Goal: Task Accomplishment & Management: Manage account settings

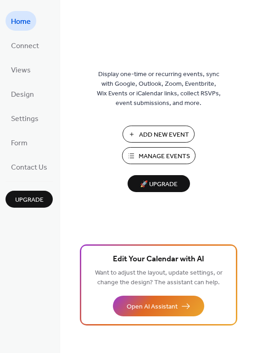
click at [120, 14] on div "Display one-time or recurring events, sync with Google, Outlook, Zoom, Eventbri…" at bounding box center [158, 176] width 197 height 353
drag, startPoint x: 120, startPoint y: 14, endPoint x: 119, endPoint y: -21, distance: 34.9
click at [119, 0] on html "Home Connect Views Design Settings Form Contact Us Upgrade Home Upgrade Display…" at bounding box center [128, 176] width 257 height 353
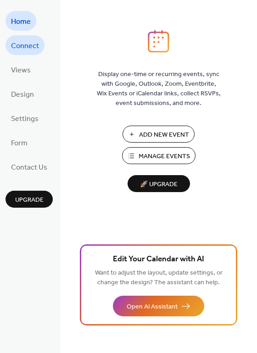
click at [35, 37] on link "Connect" at bounding box center [25, 45] width 39 height 20
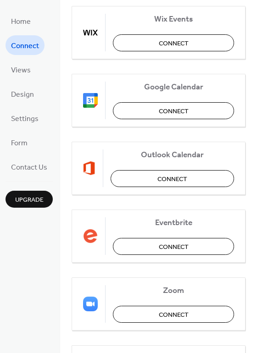
scroll to position [119, 0]
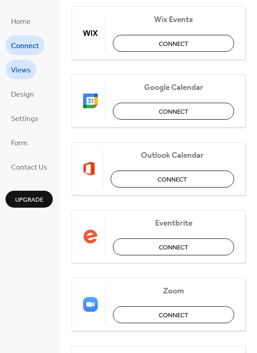
click at [28, 69] on span "Views" at bounding box center [21, 70] width 20 height 14
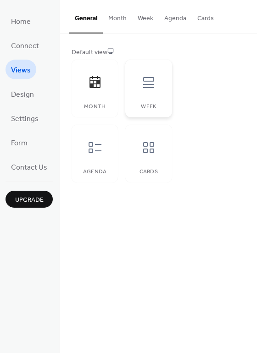
click at [132, 106] on div "Week" at bounding box center [148, 89] width 46 height 58
click at [149, 149] on icon at bounding box center [148, 147] width 15 height 15
click at [112, 150] on div "Agenda" at bounding box center [95, 154] width 46 height 58
click at [106, 99] on div "Month" at bounding box center [95, 89] width 46 height 58
click at [28, 92] on span "Design" at bounding box center [22, 95] width 23 height 14
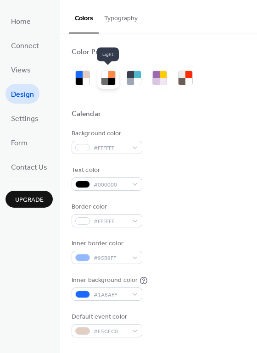
click at [103, 76] on div at bounding box center [104, 74] width 7 height 7
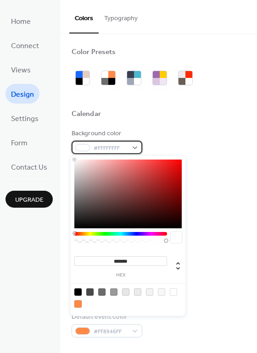
click at [128, 142] on div "#FFFFFFFF" at bounding box center [107, 147] width 71 height 13
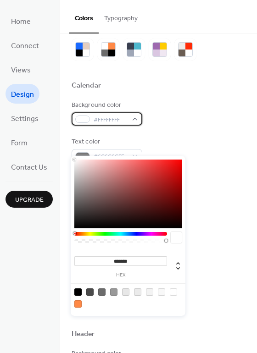
scroll to position [31, 0]
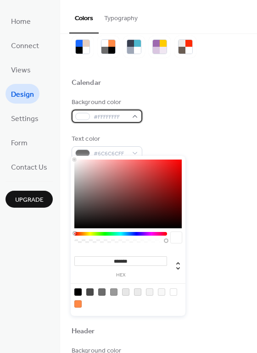
click at [131, 117] on div "#FFFFFFFF" at bounding box center [107, 116] width 71 height 13
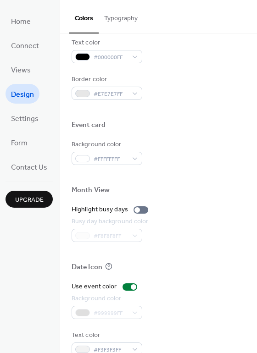
scroll to position [392, 0]
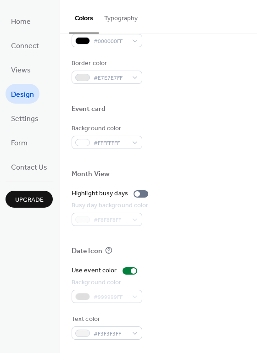
click at [28, 204] on button "Upgrade" at bounding box center [29, 199] width 47 height 17
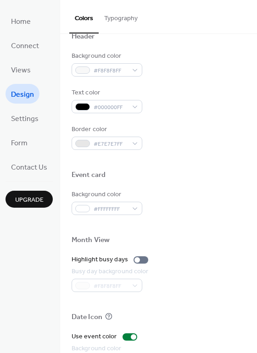
scroll to position [320, 0]
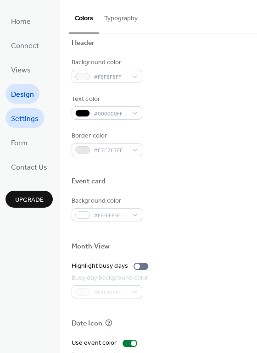
click at [16, 109] on link "Settings" at bounding box center [25, 118] width 39 height 20
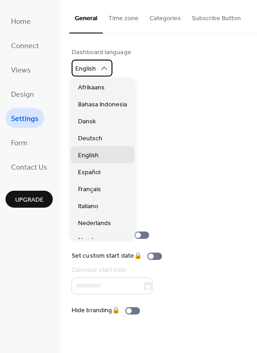
click at [107, 65] on div "English" at bounding box center [92, 68] width 41 height 17
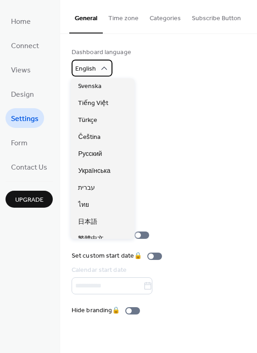
scroll to position [230, 0]
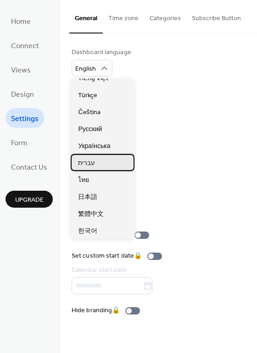
click at [80, 160] on span "עברית" at bounding box center [86, 163] width 17 height 10
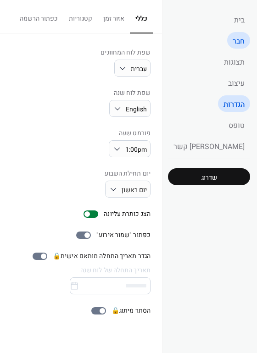
click at [244, 38] on span "חבר" at bounding box center [239, 41] width 12 height 11
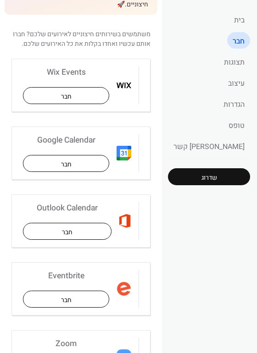
scroll to position [38, 0]
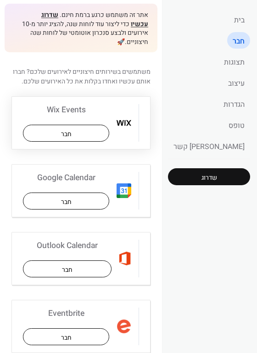
click at [109, 125] on button "חבר" at bounding box center [66, 133] width 86 height 17
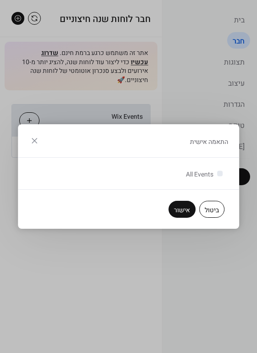
scroll to position [0, 0]
click at [185, 204] on button "אישור" at bounding box center [181, 209] width 27 height 17
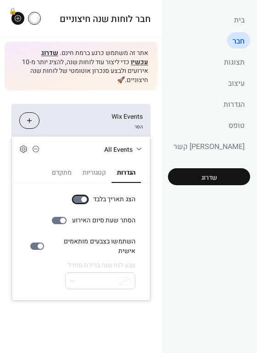
click at [87, 197] on div at bounding box center [84, 200] width 6 height 6
click at [67, 217] on div at bounding box center [59, 220] width 15 height 7
click at [132, 195] on label "הצג תאריך בלבד" at bounding box center [102, 200] width 66 height 10
click at [88, 196] on div at bounding box center [80, 199] width 15 height 7
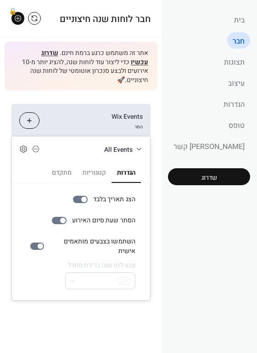
click at [111, 165] on button "קטגוריות" at bounding box center [94, 171] width 34 height 21
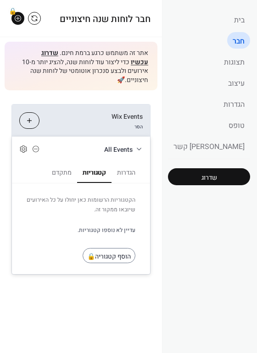
click at [77, 162] on button "מתקדם" at bounding box center [61, 171] width 31 height 21
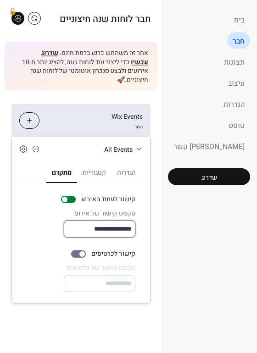
click at [135, 221] on input "**********" at bounding box center [100, 229] width 72 height 17
click at [86, 251] on div at bounding box center [78, 254] width 15 height 7
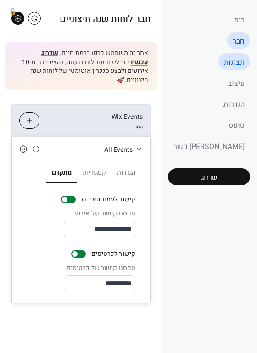
click at [236, 59] on span "תצוגות" at bounding box center [234, 62] width 21 height 11
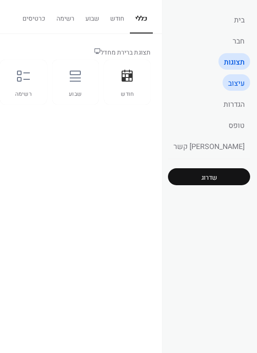
click at [224, 79] on link "עיצוב" at bounding box center [237, 82] width 28 height 17
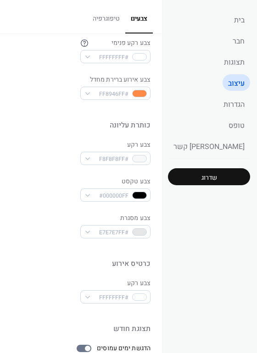
scroll to position [235, 0]
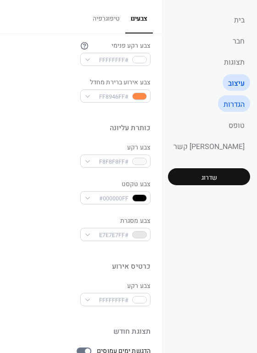
click at [233, 102] on span "הגדרות" at bounding box center [233, 104] width 21 height 11
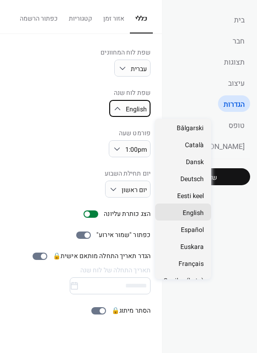
click at [147, 108] on span "English" at bounding box center [136, 110] width 21 height 10
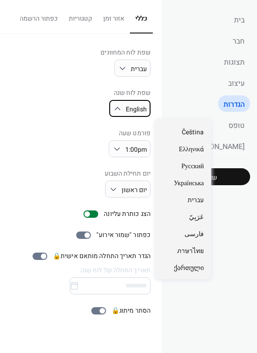
scroll to position [416, 0]
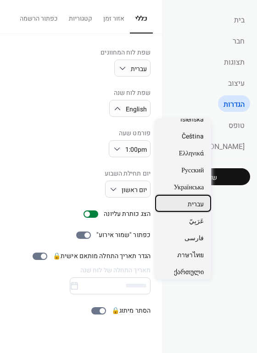
click at [199, 203] on span "עברית" at bounding box center [196, 204] width 16 height 10
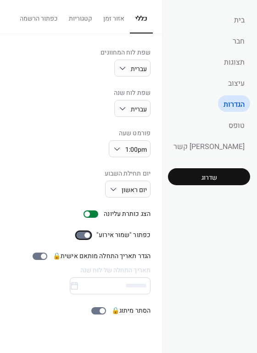
click at [91, 235] on div at bounding box center [83, 235] width 15 height 7
click at [239, 117] on link "טופס" at bounding box center [236, 125] width 27 height 17
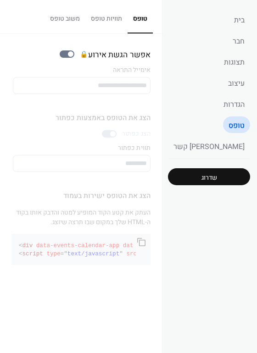
click at [128, 21] on button "תוויות טופס" at bounding box center [106, 16] width 42 height 33
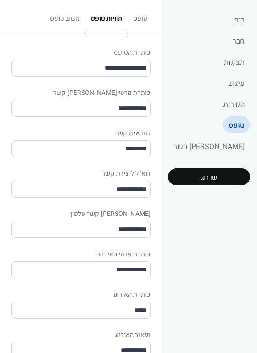
click at [85, 20] on button "משוב טופס" at bounding box center [65, 16] width 41 height 33
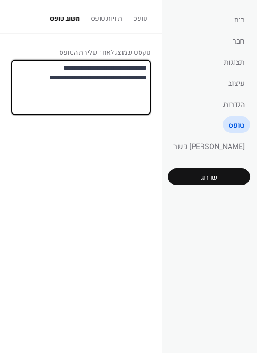
drag, startPoint x: 75, startPoint y: 78, endPoint x: 95, endPoint y: 101, distance: 31.0
click at [95, 101] on textarea "**********" at bounding box center [58, 88] width 185 height 56
click at [141, 110] on textarea "**********" at bounding box center [58, 88] width 185 height 56
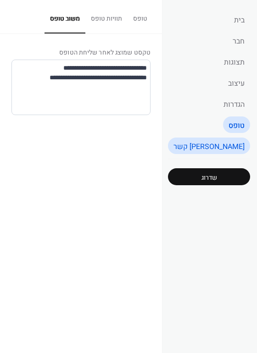
click at [244, 142] on span "[PERSON_NAME] קשר" at bounding box center [208, 146] width 71 height 11
